Goal: Register for event/course

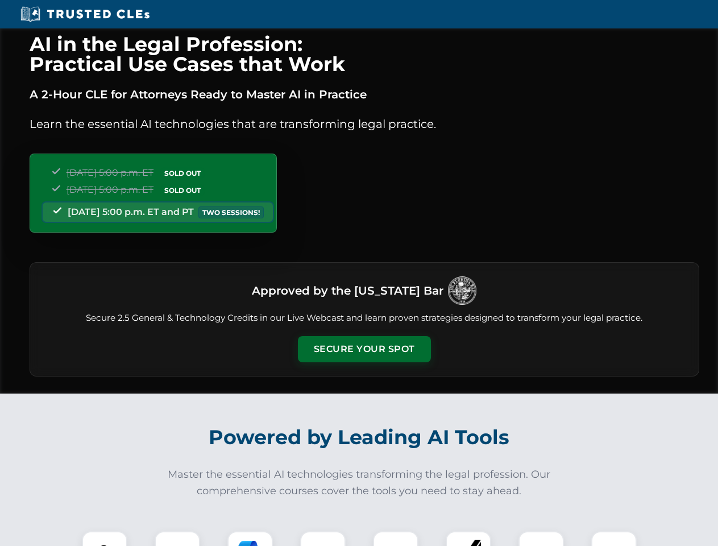
click at [364, 349] on button "Secure Your Spot" at bounding box center [364, 349] width 133 height 26
click at [105, 539] on img at bounding box center [104, 553] width 33 height 33
